Goal: Information Seeking & Learning: Learn about a topic

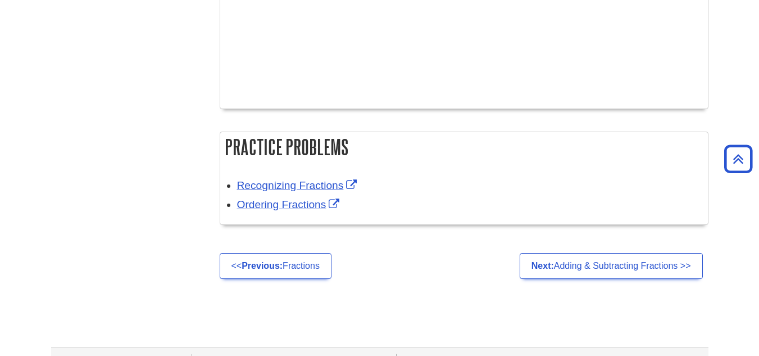
scroll to position [2095, 0]
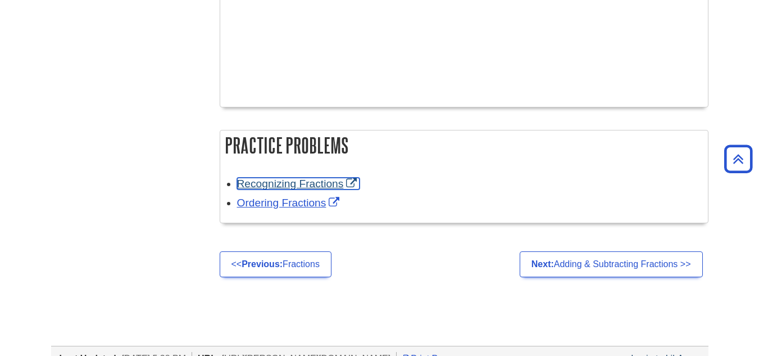
click at [315, 182] on link "Recognizing Fractions" at bounding box center [298, 184] width 123 height 12
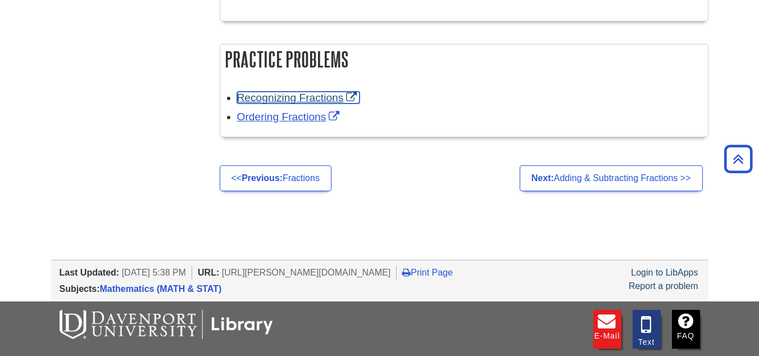
scroll to position [2187, 0]
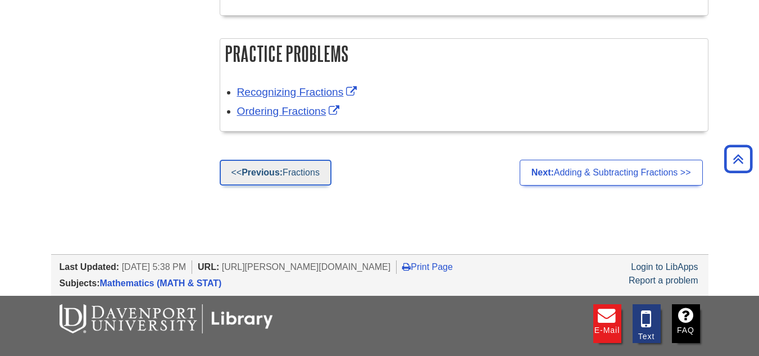
click at [303, 179] on link "<< Previous: Fractions" at bounding box center [276, 173] width 112 height 26
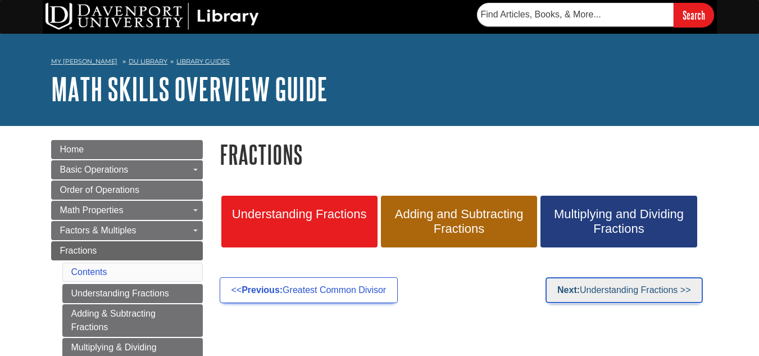
click at [586, 286] on link "Next: Understanding Fractions >>" at bounding box center [624, 290] width 157 height 26
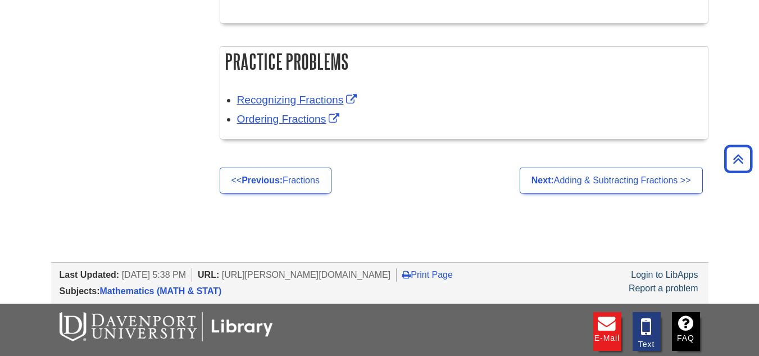
scroll to position [2164, 0]
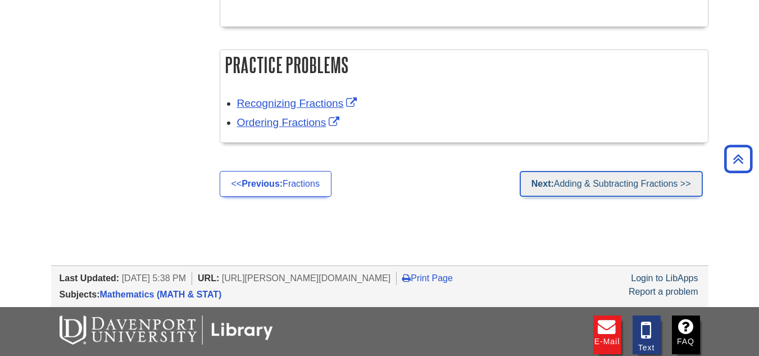
click at [643, 176] on link "Next: Adding & Subtracting Fractions >>" at bounding box center [611, 184] width 183 height 26
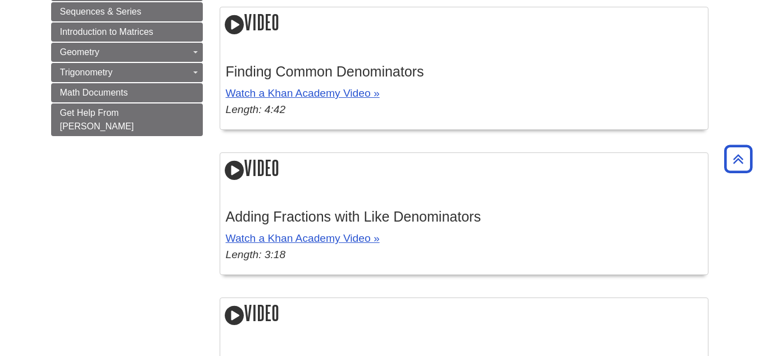
scroll to position [905, 0]
click at [352, 92] on link "Watch a Khan Academy Video »" at bounding box center [303, 93] width 154 height 12
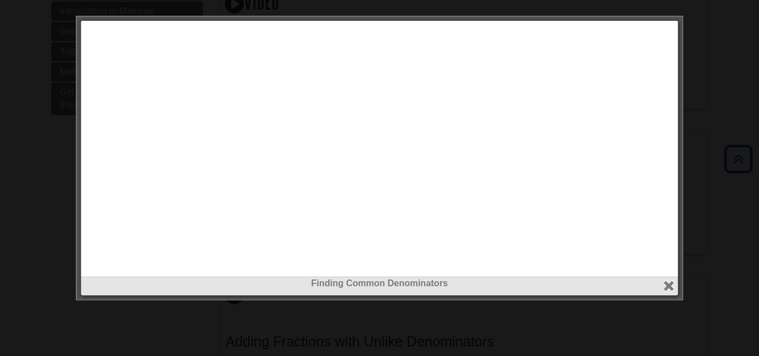
scroll to position [926, 0]
click at [667, 283] on button "close" at bounding box center [669, 285] width 13 height 13
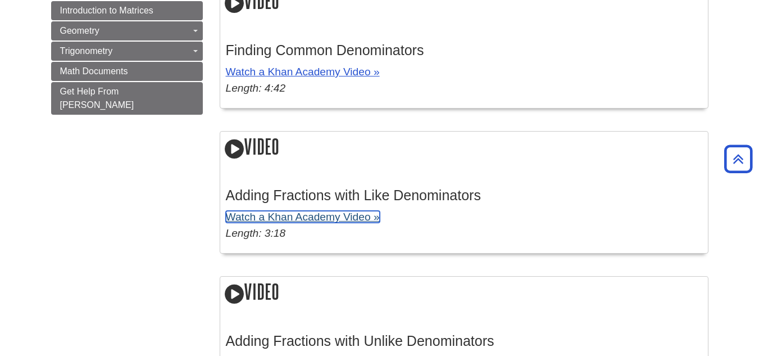
click at [334, 216] on link "Watch a Khan Academy Video »" at bounding box center [303, 217] width 154 height 12
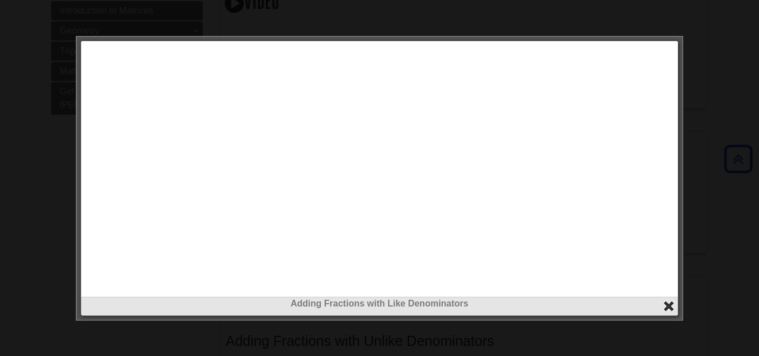
click at [672, 309] on button "close" at bounding box center [669, 306] width 13 height 13
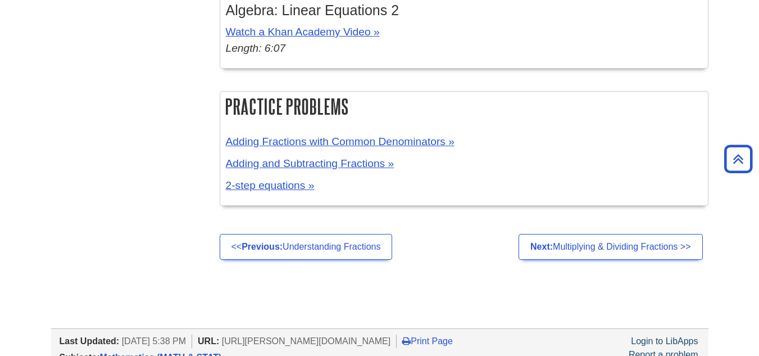
scroll to position [1544, 0]
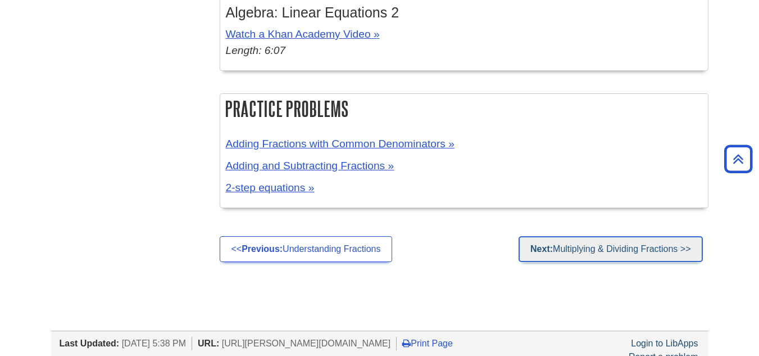
click at [640, 250] on link "Next: Multiplying & Dividing Fractions >>" at bounding box center [611, 249] width 184 height 26
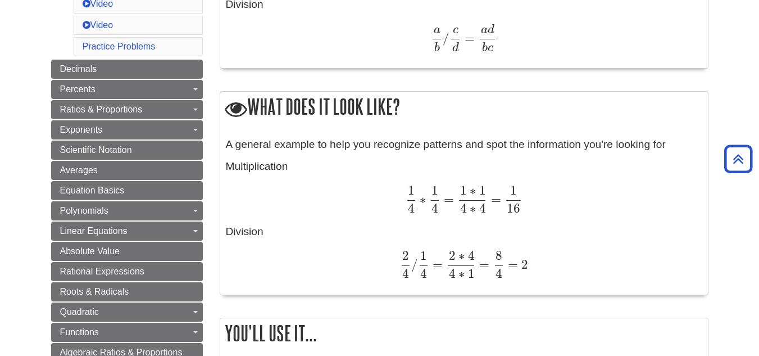
scroll to position [442, 0]
click at [640, 250] on div "2 4 / 1 4 = 2 ∗ 4 4 ∗ 1 = 8 4 = 2 2 4 / 1 4 = 2 ∗ 4 4 ∗ 1 = 8 4 = 2" at bounding box center [464, 264] width 477 height 28
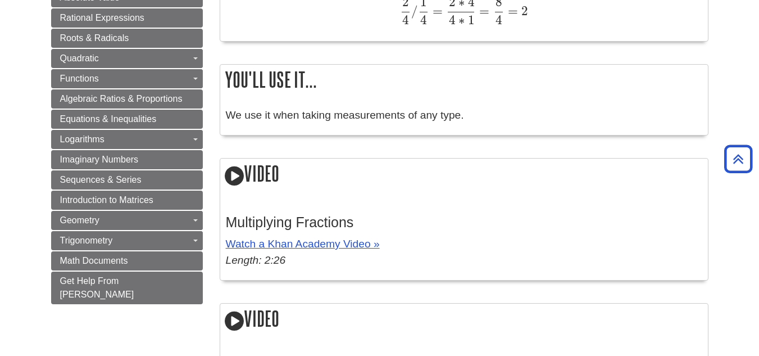
scroll to position [692, 0]
